Goal: Task Accomplishment & Management: Use online tool/utility

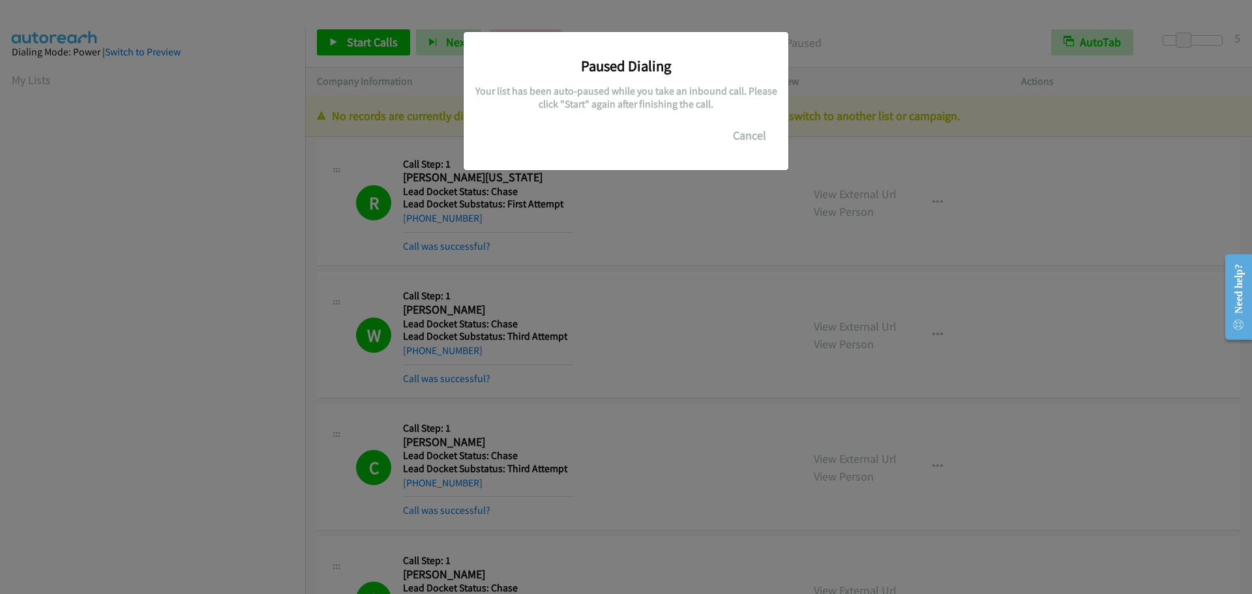
scroll to position [138, 0]
click at [753, 131] on button "Cancel" at bounding box center [750, 136] width 58 height 26
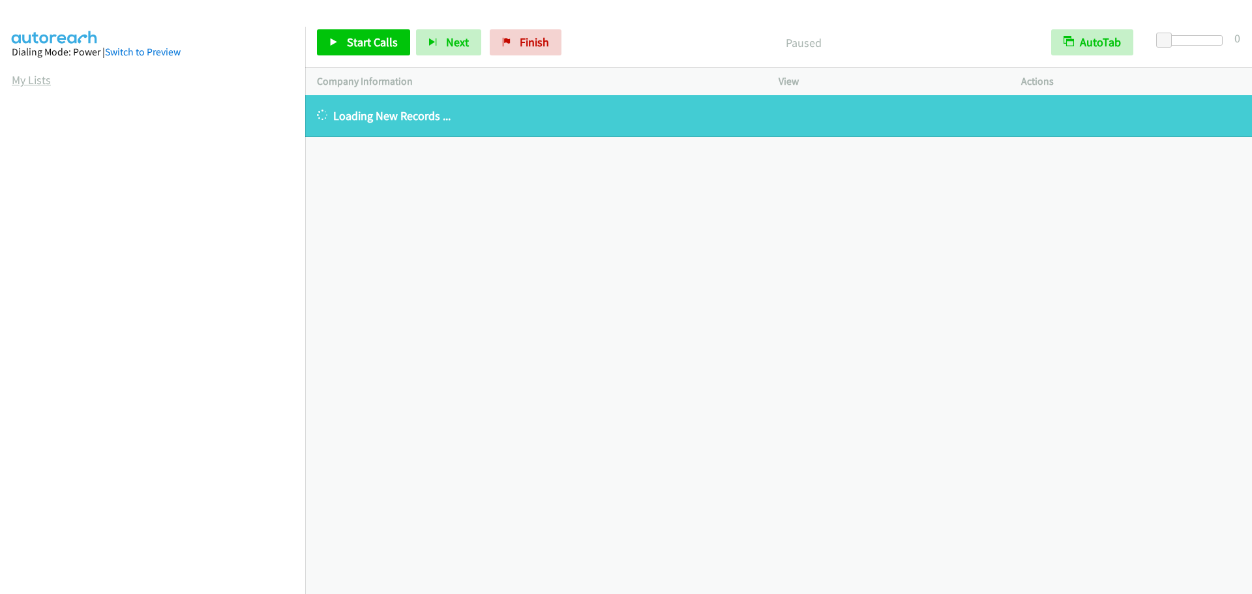
click at [33, 80] on link "My Lists" at bounding box center [31, 79] width 39 height 15
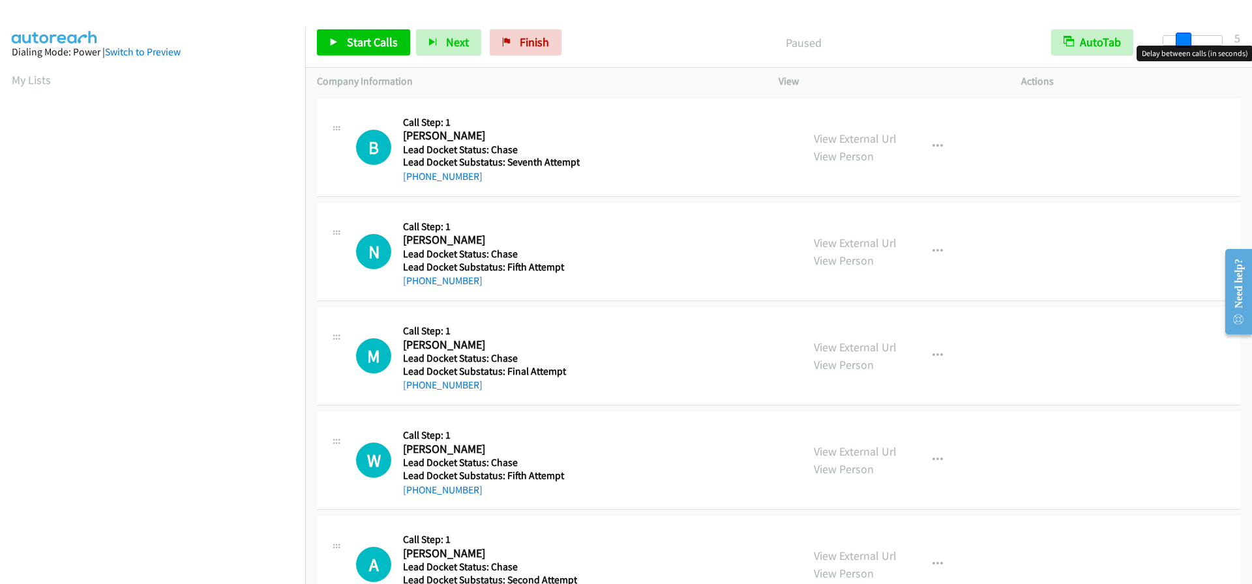
drag, startPoint x: 1163, startPoint y: 40, endPoint x: 1184, endPoint y: 38, distance: 20.3
click at [1184, 38] on span at bounding box center [1184, 41] width 16 height 16
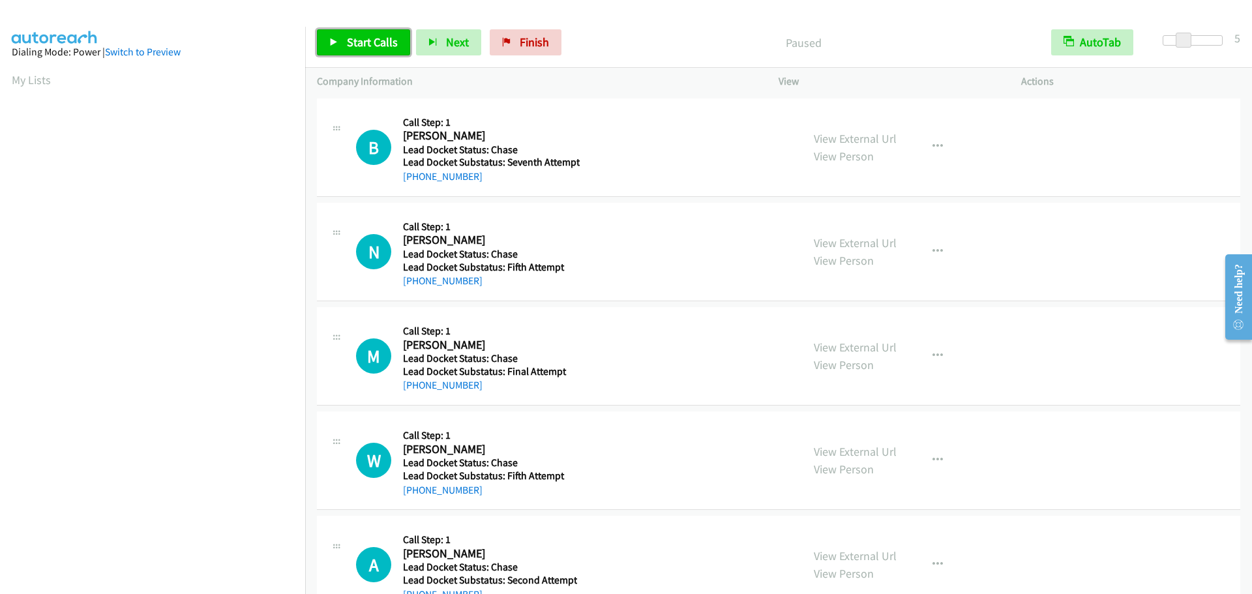
click at [338, 42] on icon at bounding box center [333, 42] width 9 height 9
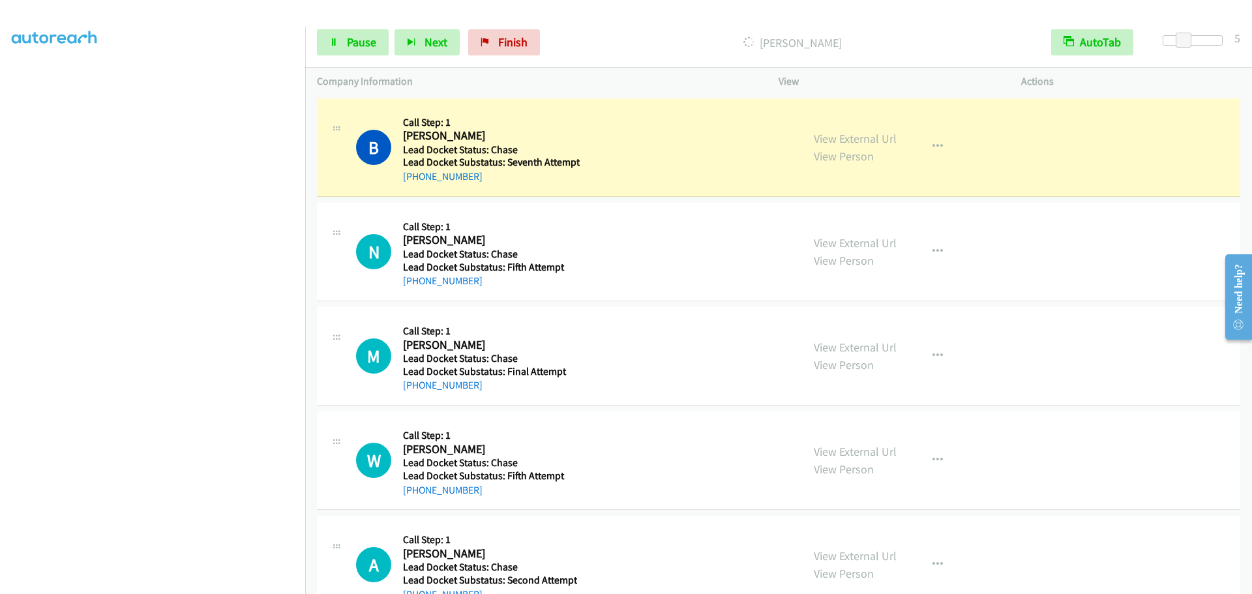
scroll to position [137, 0]
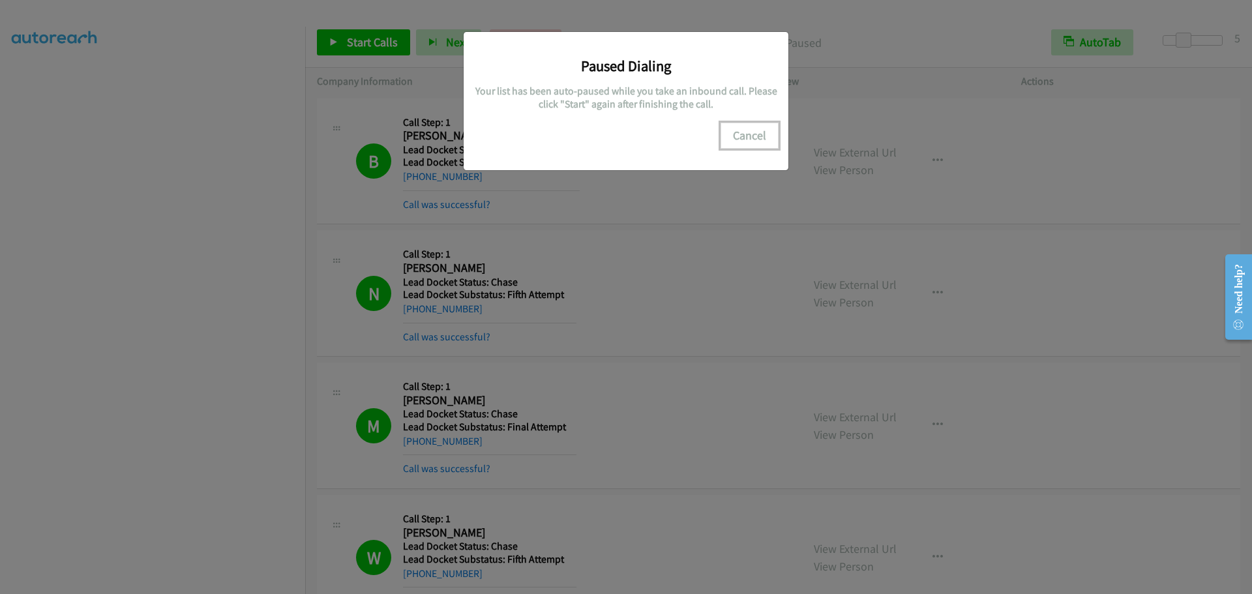
click at [741, 135] on button "Cancel" at bounding box center [750, 136] width 58 height 26
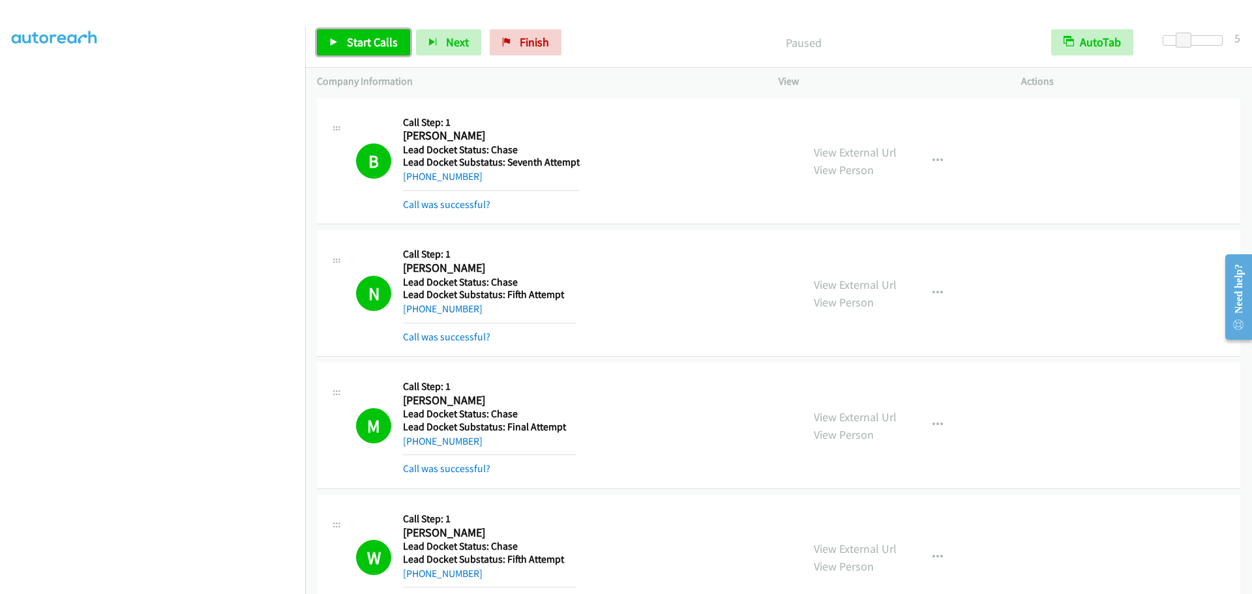
click at [365, 44] on span "Start Calls" at bounding box center [372, 42] width 51 height 15
click at [365, 44] on span "Pause" at bounding box center [361, 42] width 29 height 15
click at [349, 46] on span "Start Calls" at bounding box center [372, 42] width 51 height 15
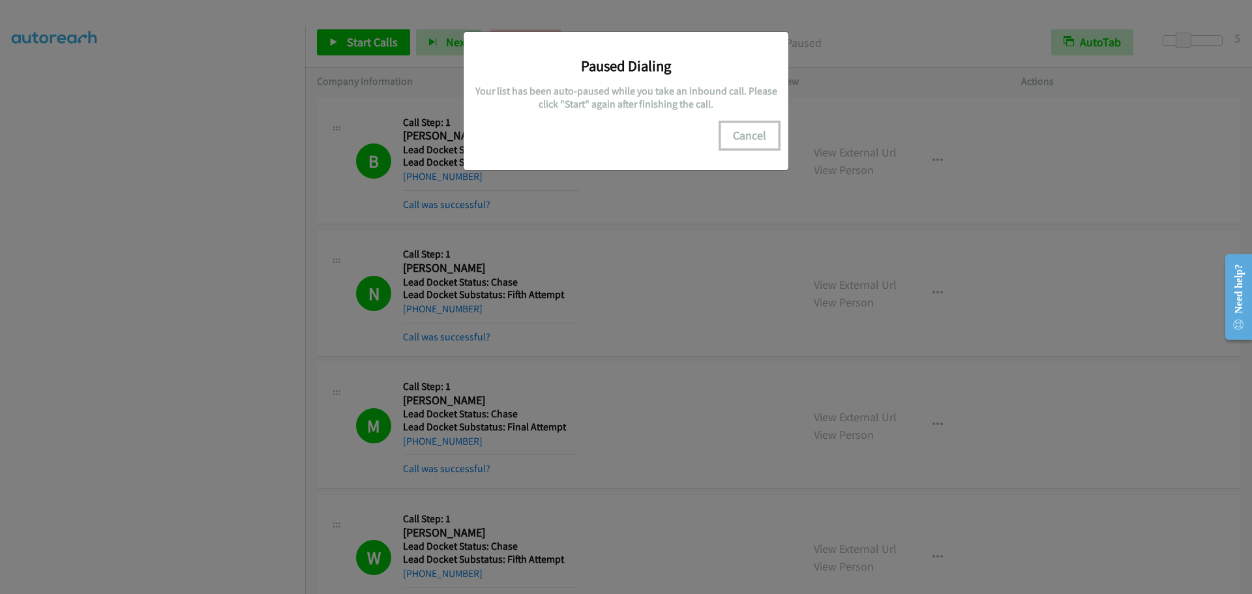
click at [764, 136] on button "Cancel" at bounding box center [750, 136] width 58 height 26
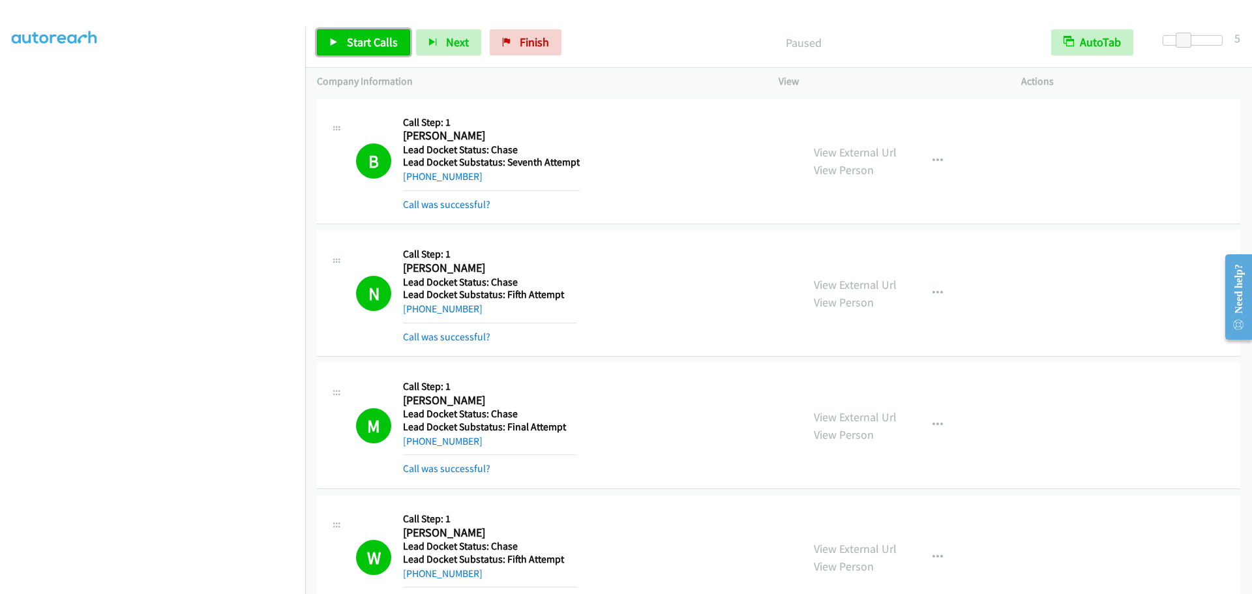
click at [353, 42] on span "Start Calls" at bounding box center [372, 42] width 51 height 15
